Goal: Find specific page/section: Find specific page/section

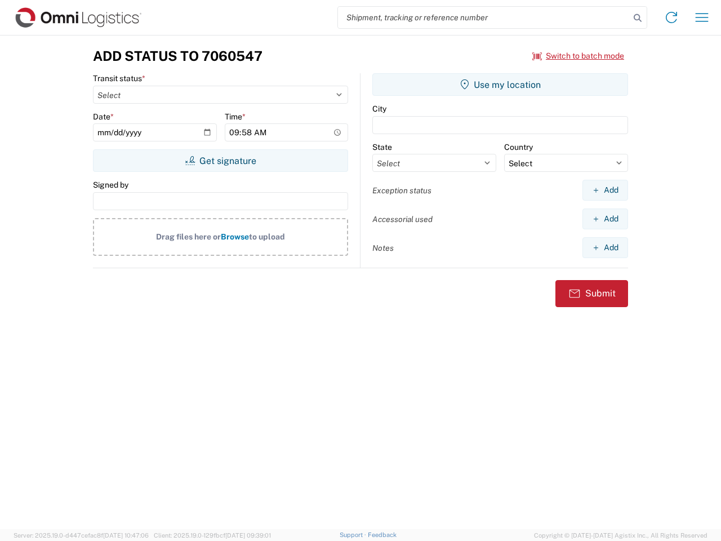
click at [484, 17] on input "search" at bounding box center [484, 17] width 292 height 21
click at [638, 18] on icon at bounding box center [638, 18] width 16 height 16
click at [672, 17] on icon at bounding box center [672, 17] width 18 height 18
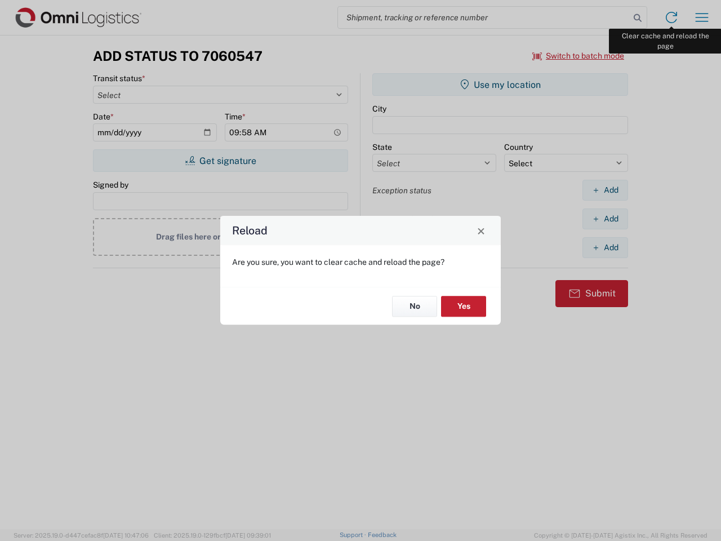
click at [702, 17] on div "Reload Are you sure, you want to clear cache and reload the page? No Yes" at bounding box center [360, 270] width 721 height 541
click at [579, 56] on div "Reload Are you sure, you want to clear cache and reload the page? No Yes" at bounding box center [360, 270] width 721 height 541
click at [220, 161] on div "Reload Are you sure, you want to clear cache and reload the page? No Yes" at bounding box center [360, 270] width 721 height 541
click at [501, 85] on div "Reload Are you sure, you want to clear cache and reload the page? No Yes" at bounding box center [360, 270] width 721 height 541
click at [605, 190] on div "Reload Are you sure, you want to clear cache and reload the page? No Yes" at bounding box center [360, 270] width 721 height 541
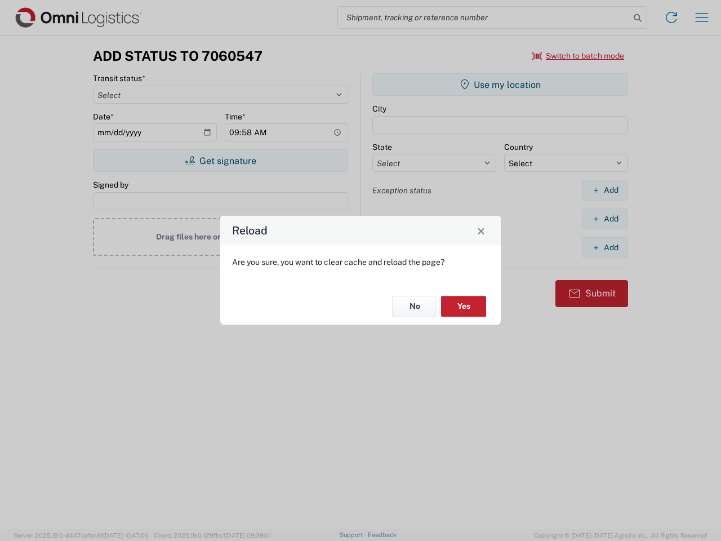
click at [605, 219] on div "Reload Are you sure, you want to clear cache and reload the page? No Yes" at bounding box center [360, 270] width 721 height 541
click at [605, 247] on div "Reload Are you sure, you want to clear cache and reload the page? No Yes" at bounding box center [360, 270] width 721 height 541
